Goal: Navigation & Orientation: Go to known website

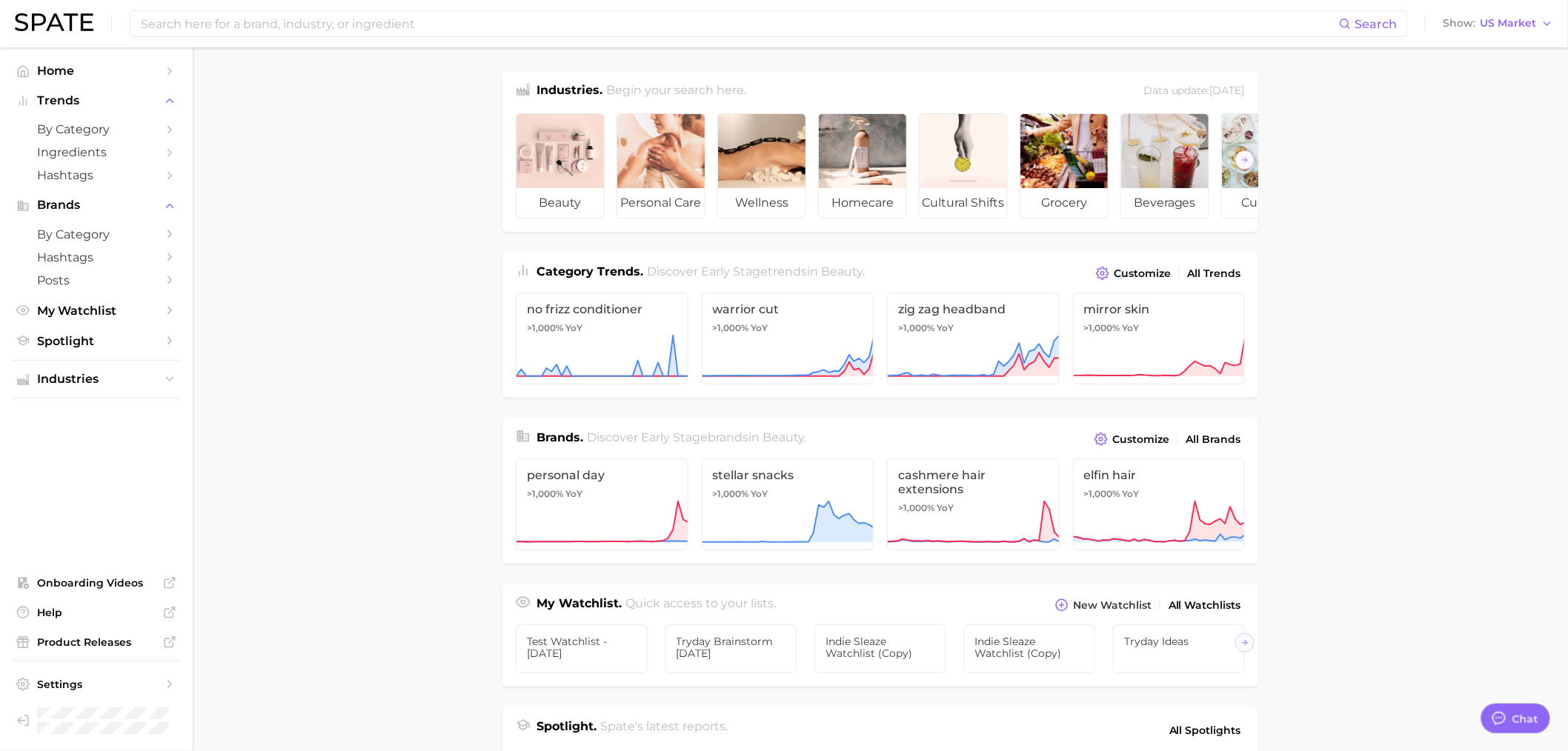
type textarea "x"
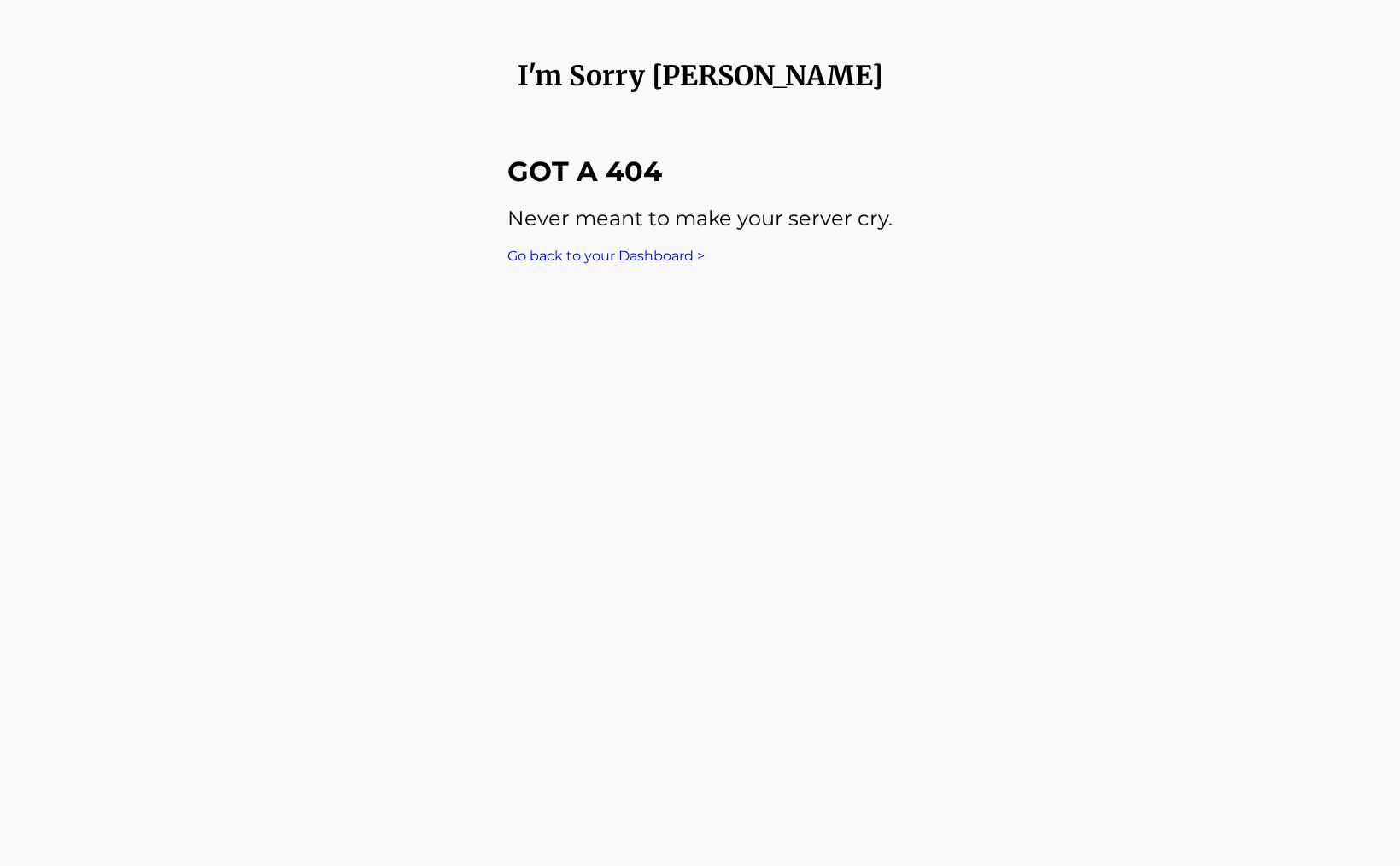
click at [1018, 273] on div "Got a 404 Never meant to make your server cry. Go back to your Dashboard >" at bounding box center [700, 195] width 872 height 205
